Goal: Book appointment/travel/reservation

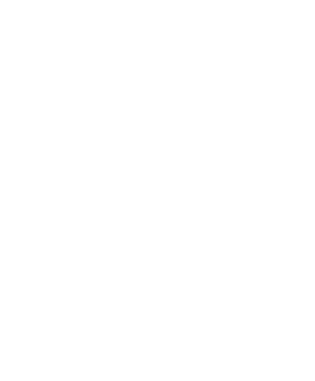
click at [40, 192] on span "Anreise" at bounding box center [30, 189] width 23 height 5
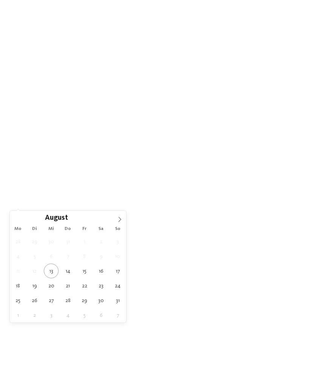
click at [118, 219] on icon at bounding box center [119, 219] width 5 height 5
type div "09.09.2025"
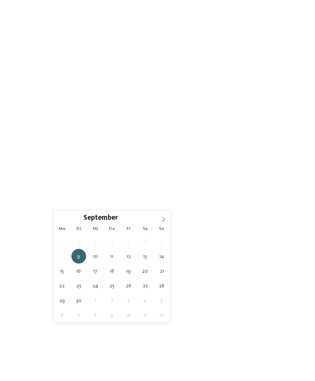
type div "11.09.2025"
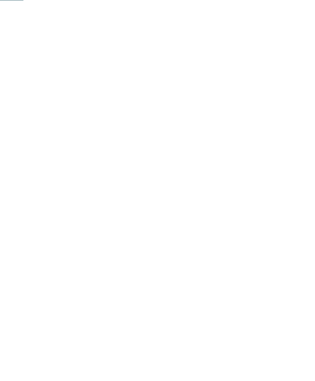
scroll to position [101, 0]
click at [293, 94] on link "Hotel finden" at bounding box center [285, 87] width 42 height 13
click at [227, 62] on div at bounding box center [230, 51] width 139 height 78
click at [162, 278] on div "jetzt anfragen" at bounding box center [142, 278] width 62 height 15
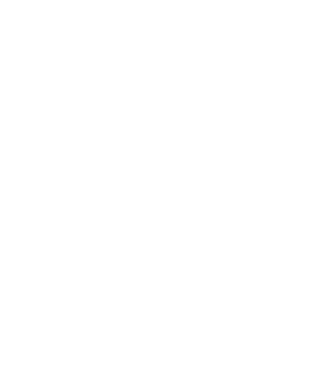
scroll to position [1684, 0]
click at [131, 238] on span at bounding box center [128, 238] width 11 height 11
click at [132, 233] on span at bounding box center [128, 238] width 11 height 11
type input "*"
click at [138, 260] on select "* * * * * * * * * * * ** ** ** ** ** ** ** **" at bounding box center [122, 266] width 56 height 13
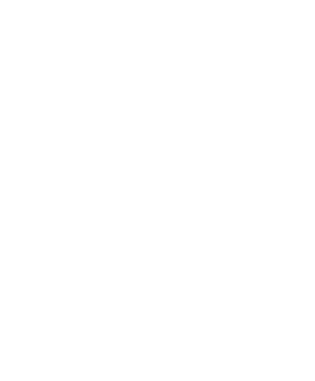
select select "*"
click at [147, 293] on select "* * * * * * * * * * * ** ** ** ** ** ** ** **" at bounding box center [122, 293] width 56 height 13
select select "*"
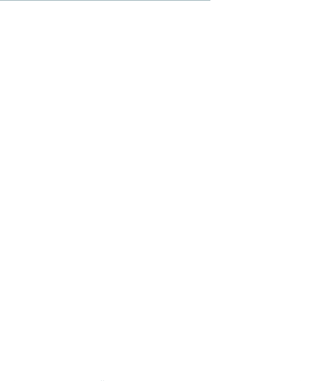
click at [140, 76] on span "anfragen" at bounding box center [138, 78] width 23 height 5
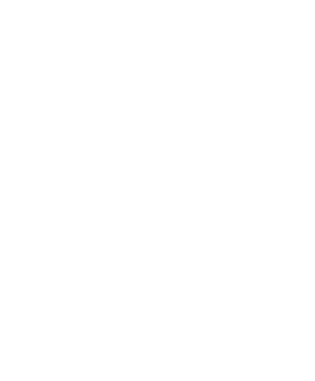
scroll to position [1148, 0]
click at [297, 113] on icon at bounding box center [300, 119] width 16 height 13
